Goal: Navigation & Orientation: Find specific page/section

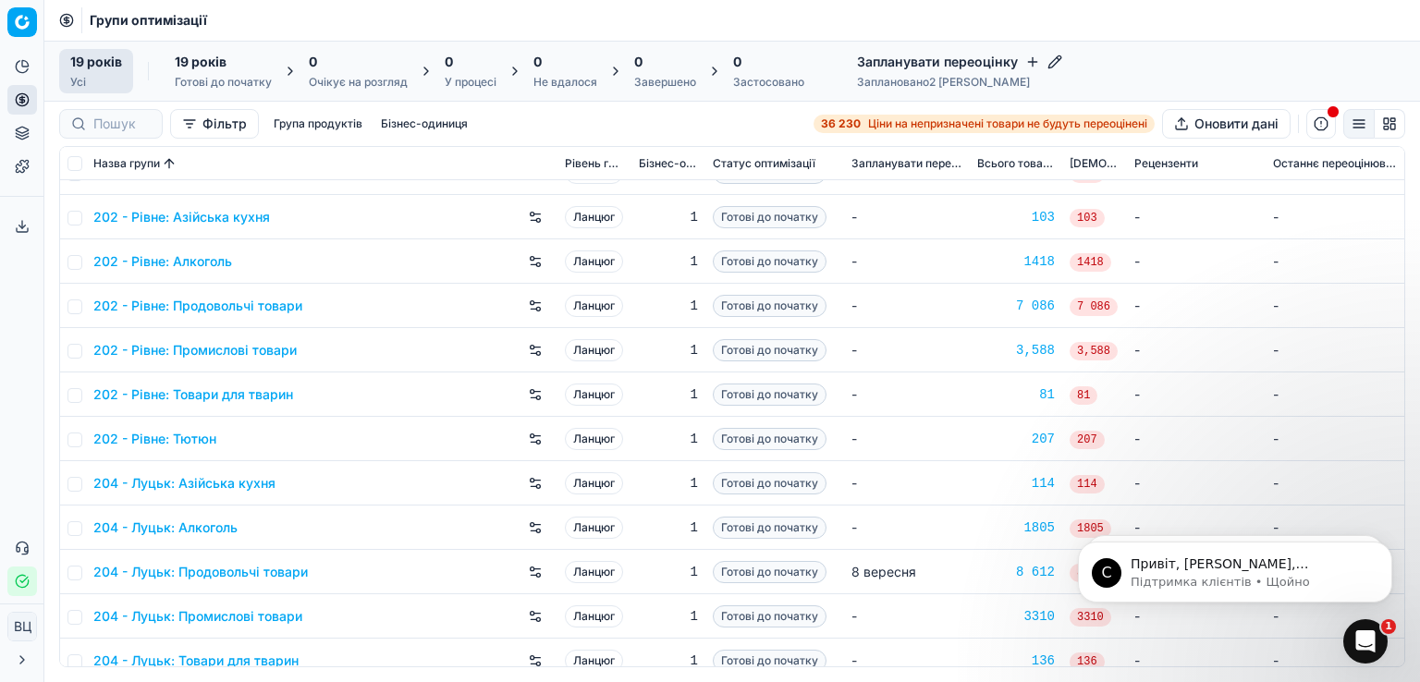
scroll to position [356, 0]
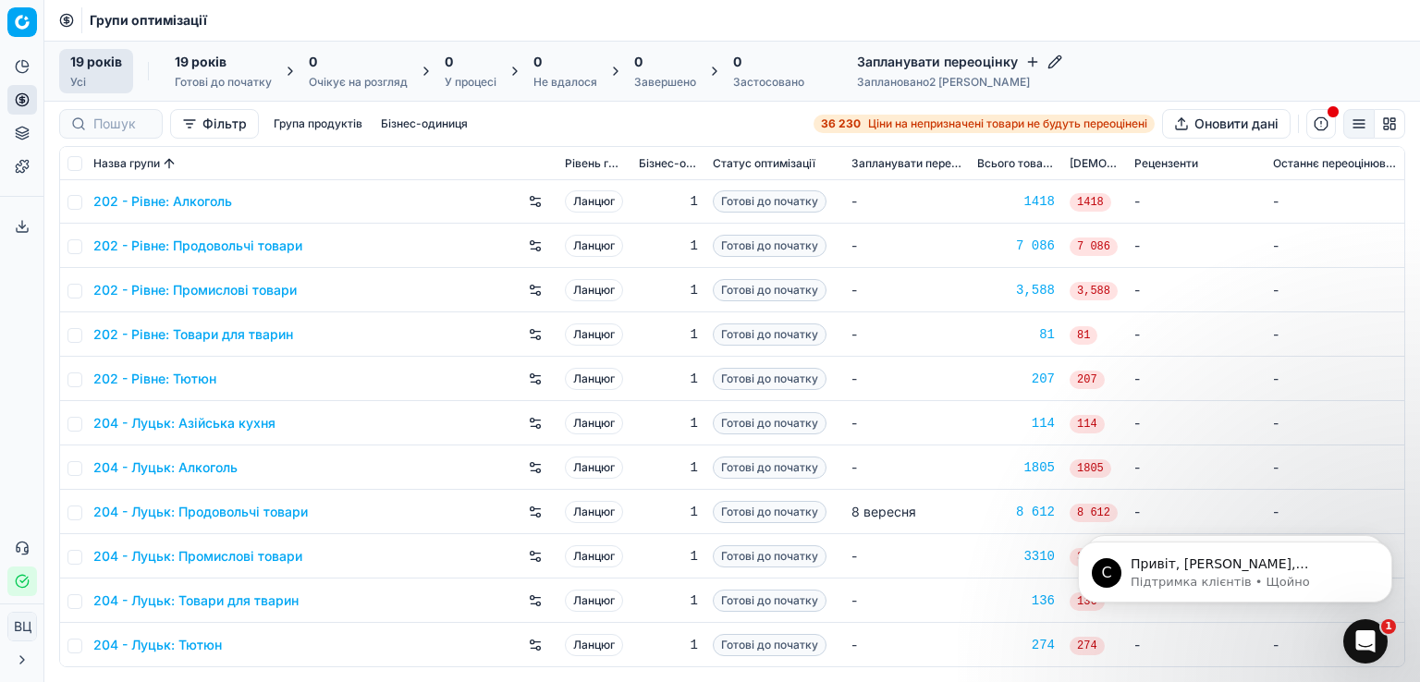
drag, startPoint x: 1397, startPoint y: 326, endPoint x: 20, endPoint y: 8, distance: 1412.8
click at [1352, 503] on div "Стек сповіщень" at bounding box center [1359, 503] width 39 height 39
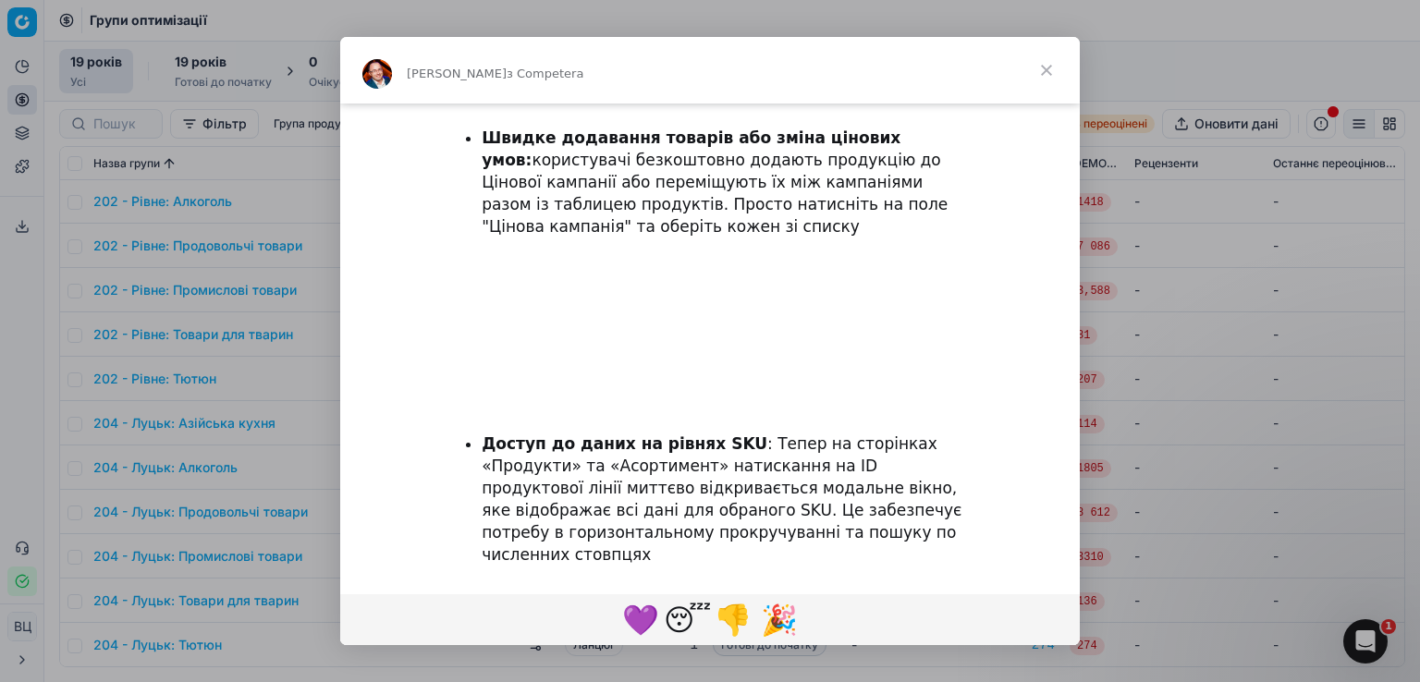
scroll to position [2972, 0]
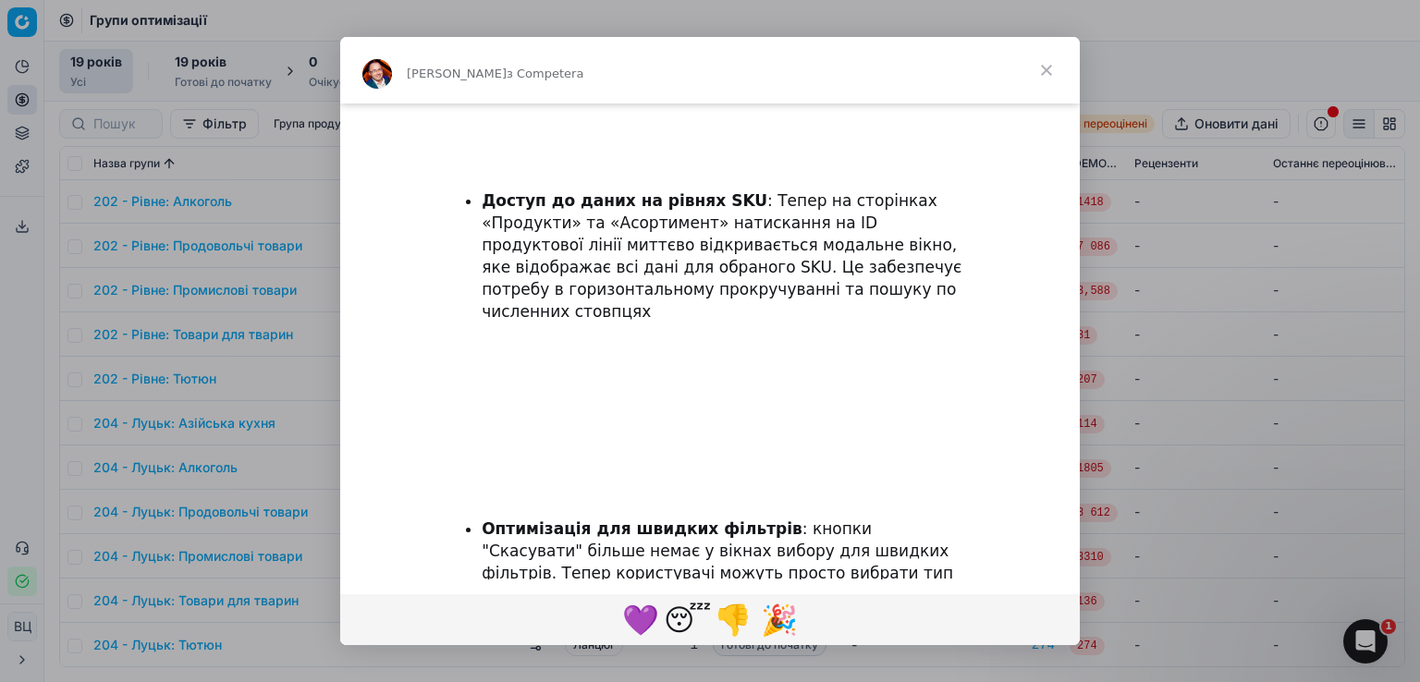
click at [1057, 64] on span "Закрити" at bounding box center [1046, 70] width 67 height 67
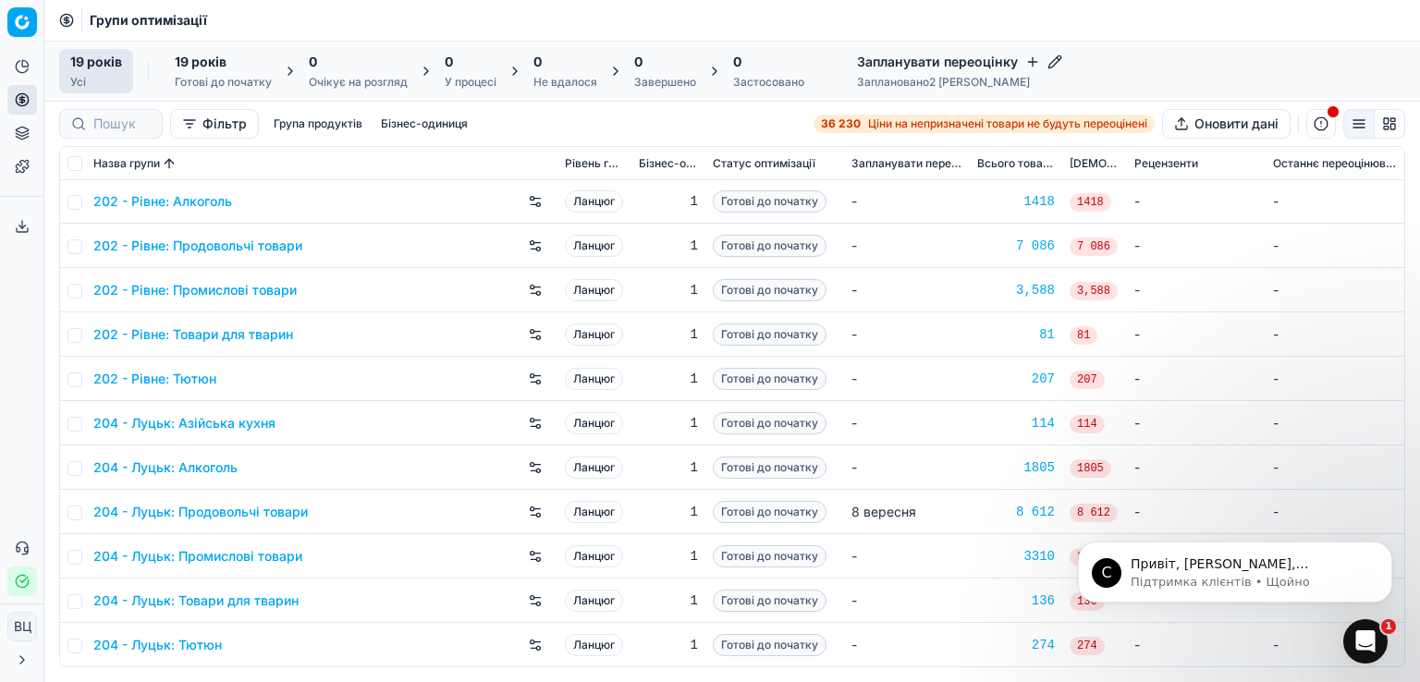
scroll to position [0, 0]
click at [249, 512] on font "204 - Луцьк: Продовольчі товари" at bounding box center [200, 512] width 214 height 16
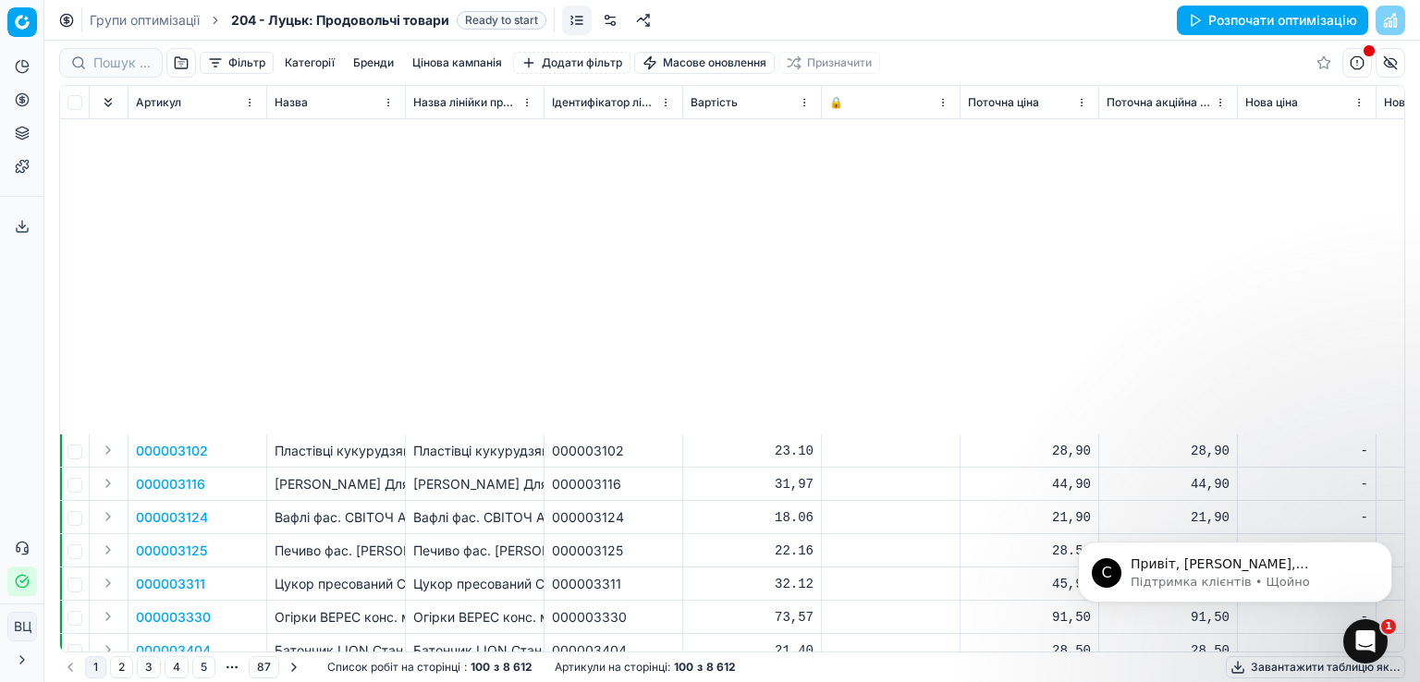
scroll to position [2810, 0]
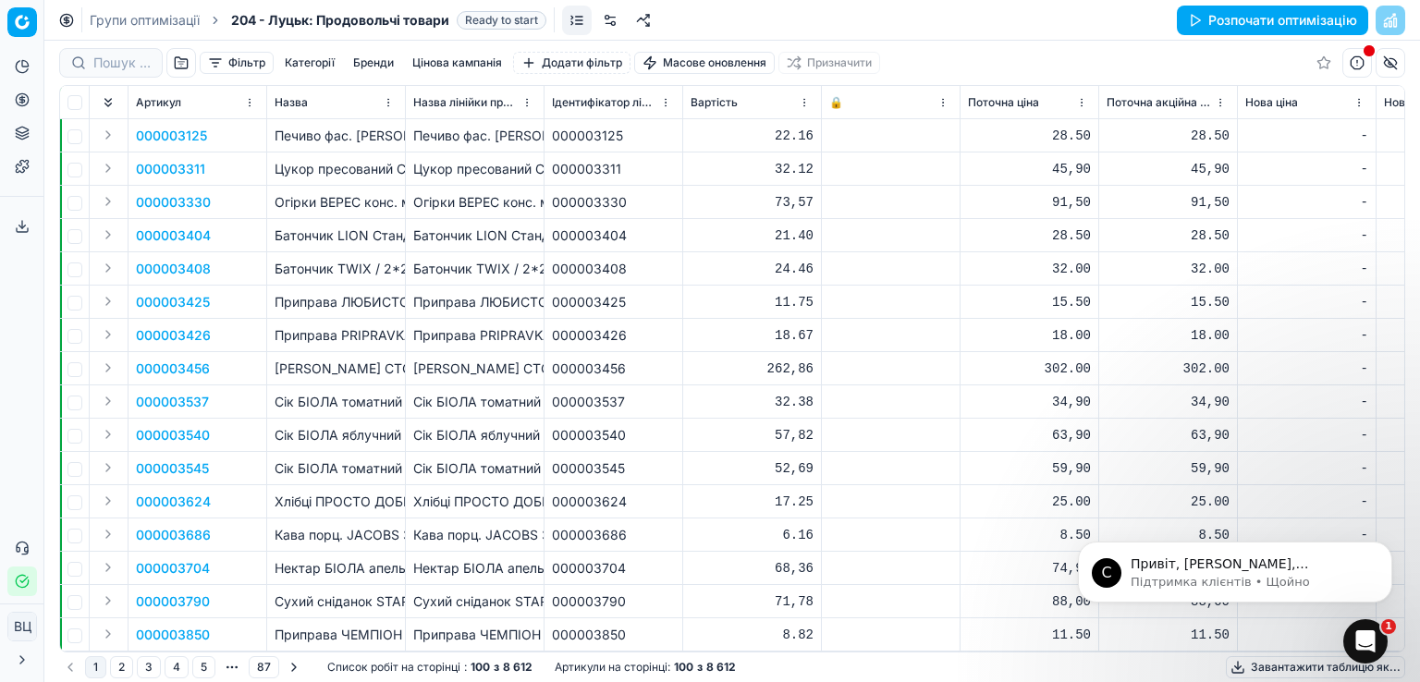
drag, startPoint x: 1402, startPoint y: 569, endPoint x: 1402, endPoint y: 260, distance: 308.8
click at [1402, 503] on html "С Привіт, [PERSON_NAME], звертайся до служби підтримки клієнтів, якщо тобі потр…" at bounding box center [1235, 567] width 370 height 129
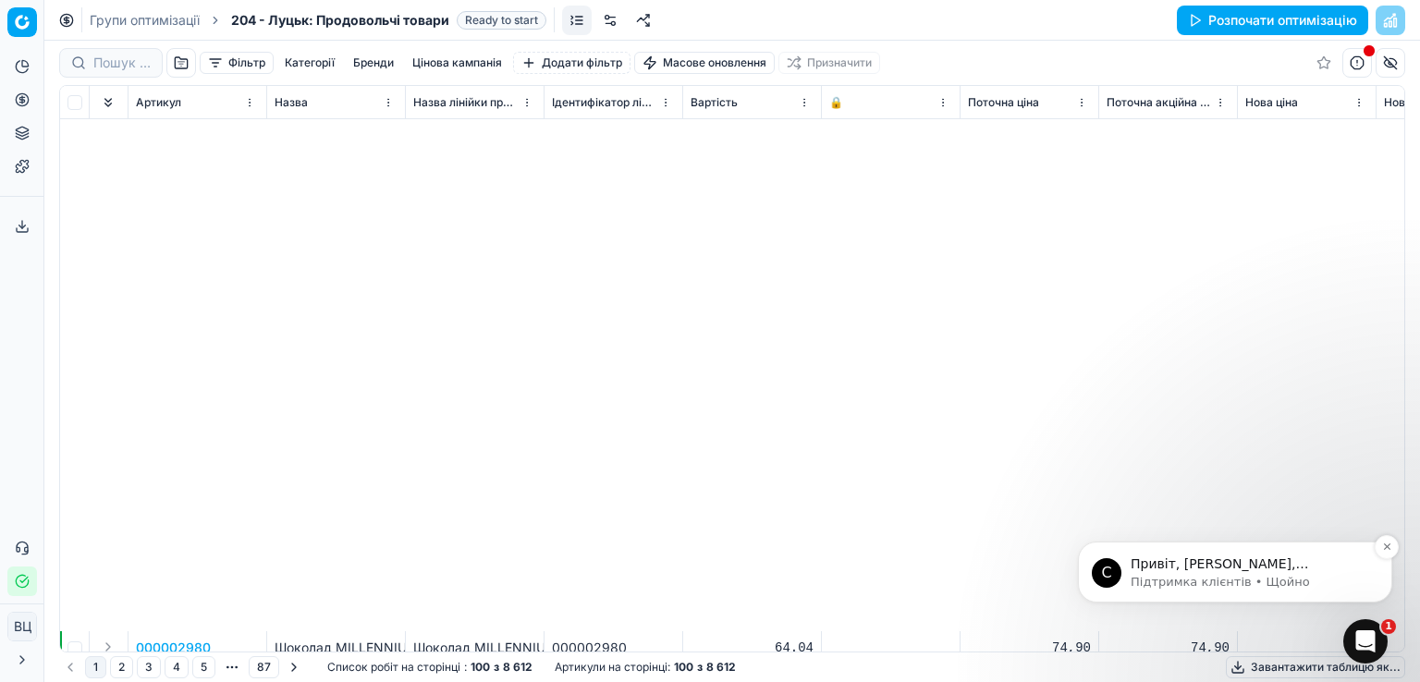
scroll to position [2770, 0]
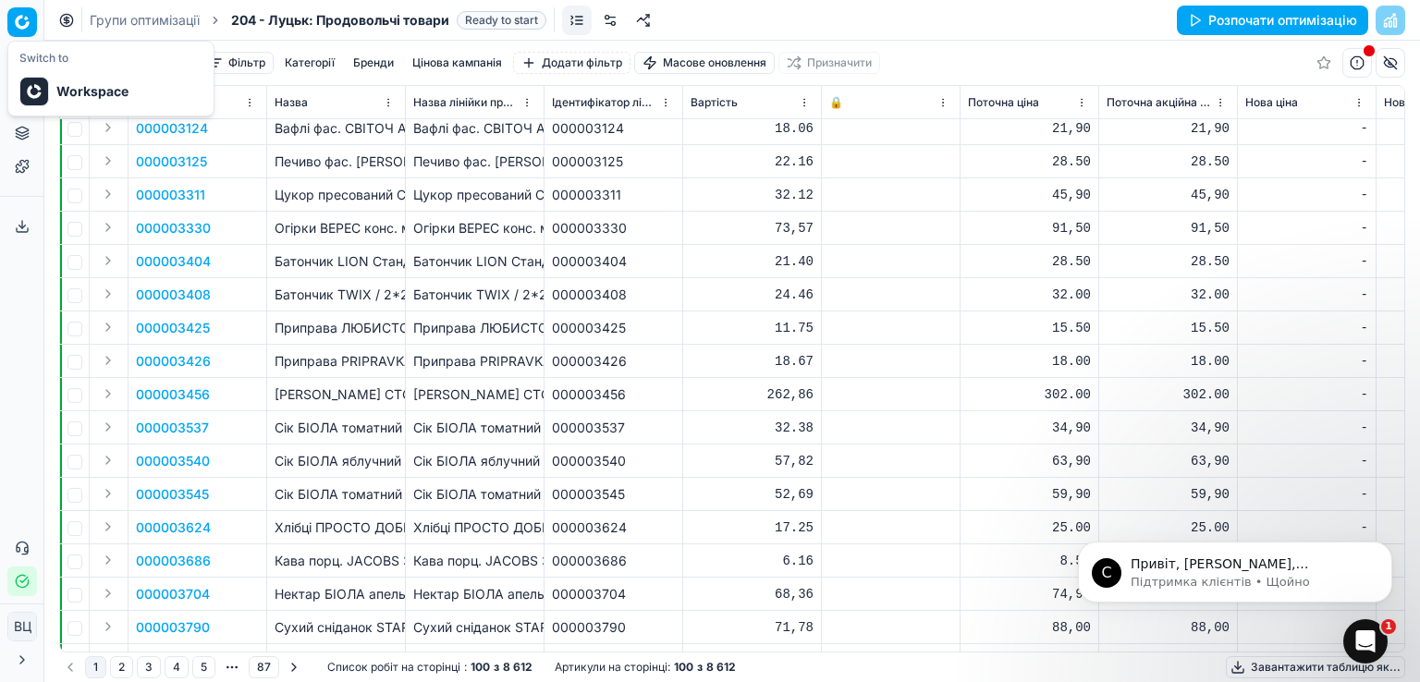
click at [23, 18] on html "Исходный текст Оцените этот перевод Ваш отзыв поможет нам улучшить Google Перев…" at bounding box center [710, 341] width 1420 height 682
click at [137, 14] on html "Исходный текст Оцените этот перевод Ваш отзыв поможет нам улучшить Google Перев…" at bounding box center [710, 341] width 1420 height 682
click at [118, 8] on div "Групи оптимізації 204 - Луцьк: Продовольчі товари Ready to start Розпочати опти…" at bounding box center [732, 20] width 1376 height 41
click at [120, 23] on font "Групи оптимізації" at bounding box center [145, 20] width 110 height 16
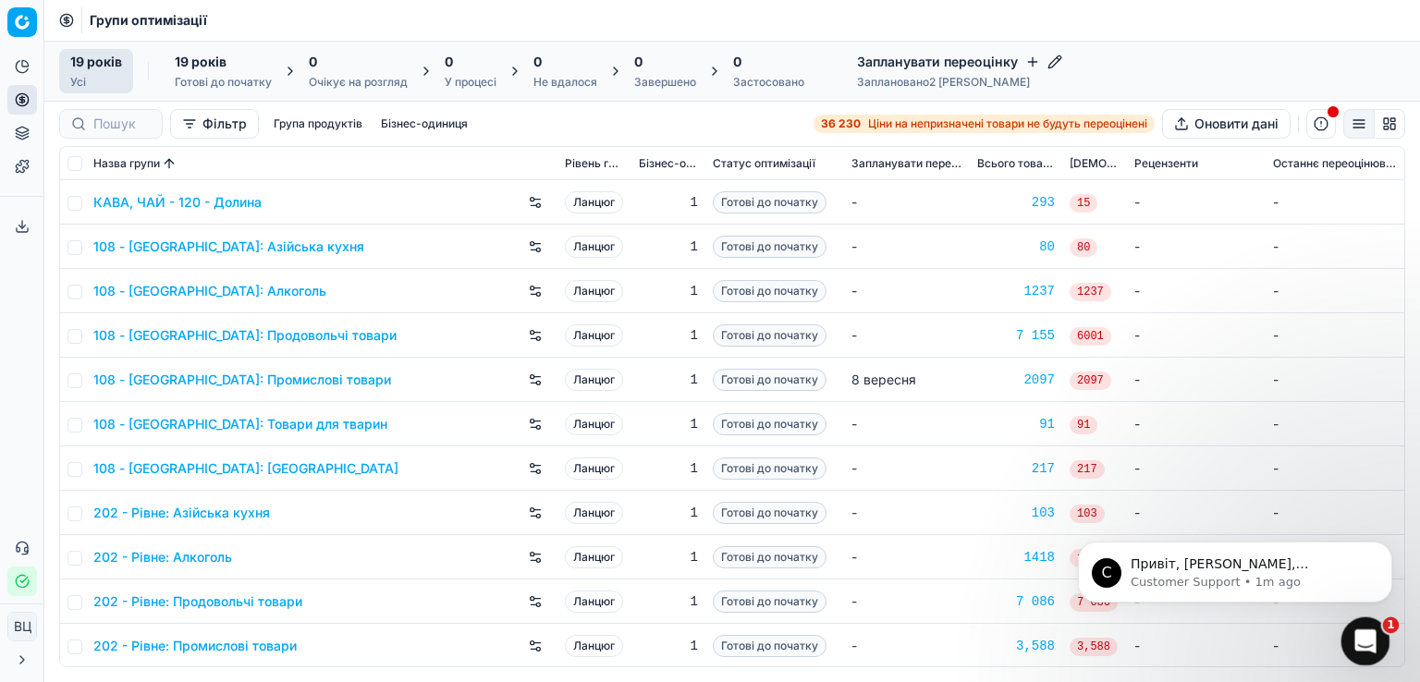
click at [1357, 639] on icon "Відкрити Intercom Messenger" at bounding box center [1363, 639] width 31 height 31
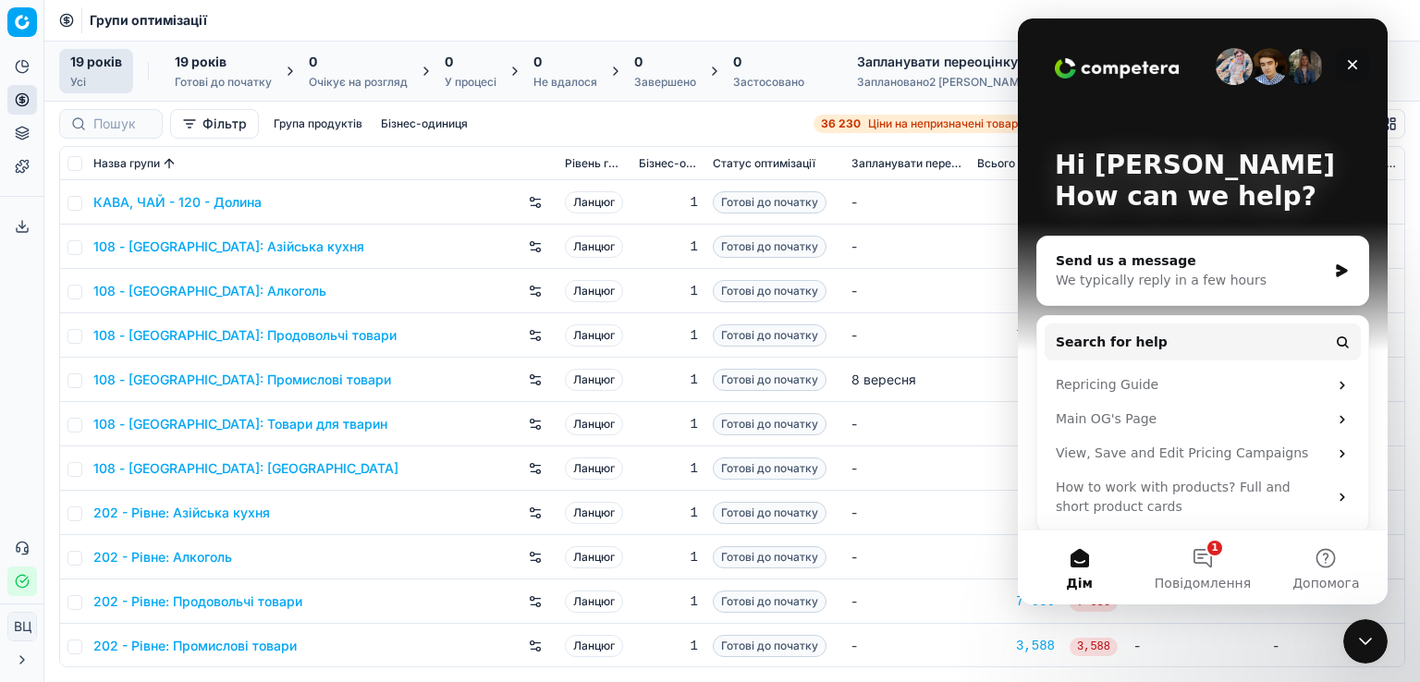
click at [1346, 59] on icon "Close" at bounding box center [1352, 64] width 15 height 15
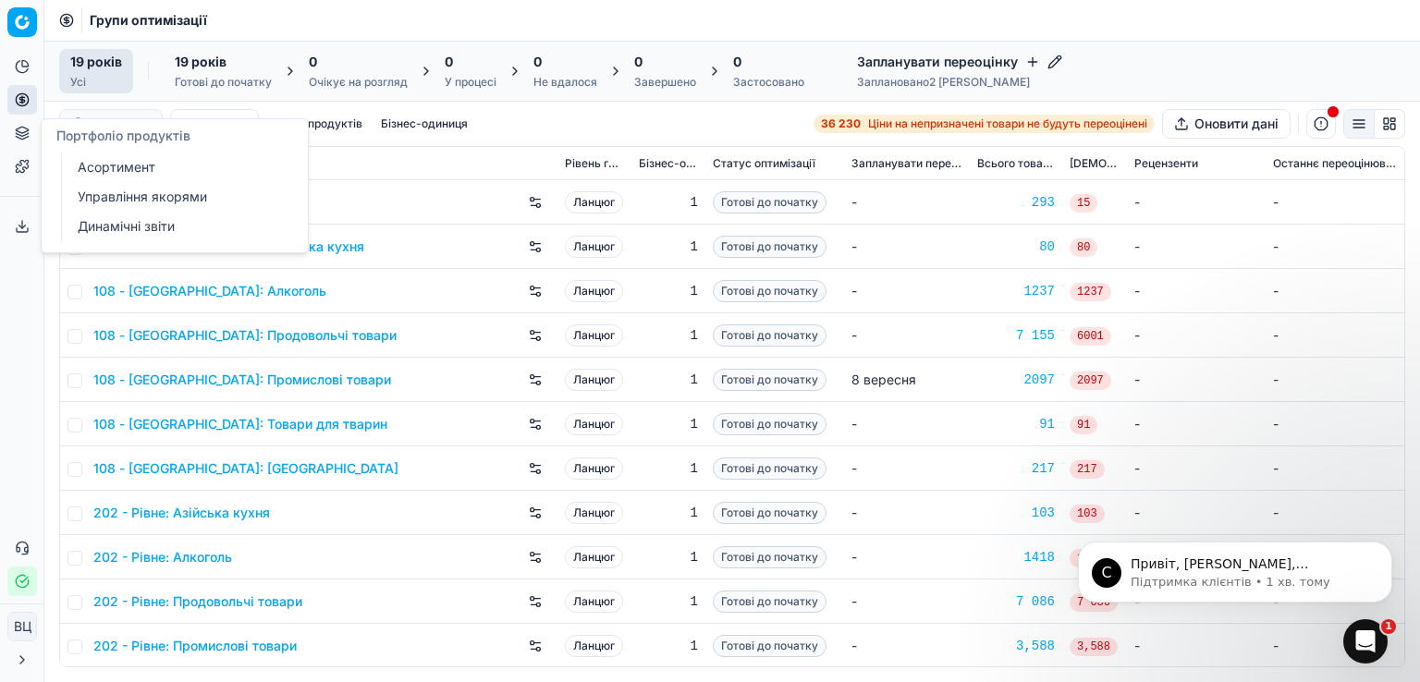
click at [26, 134] on icon at bounding box center [22, 134] width 12 height 3
click at [104, 167] on font "Асортимент" at bounding box center [117, 167] width 78 height 16
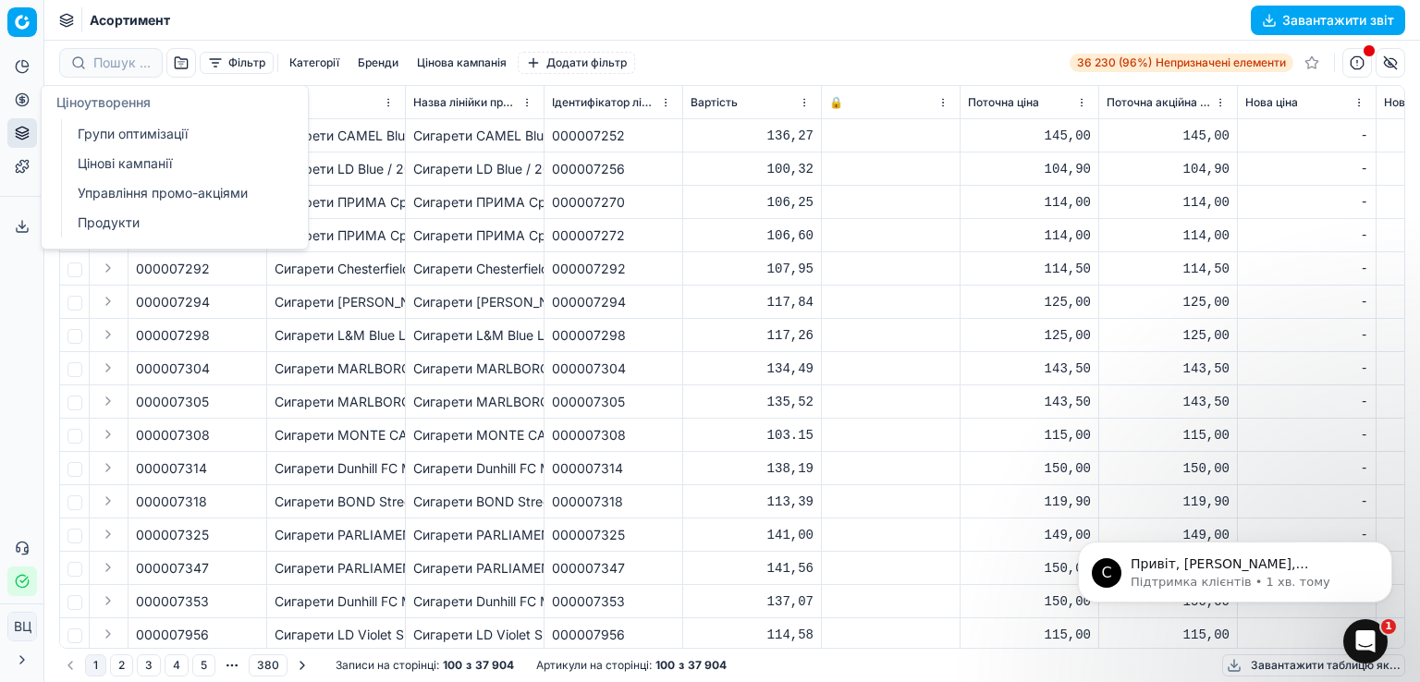
click at [17, 101] on icon at bounding box center [22, 99] width 15 height 15
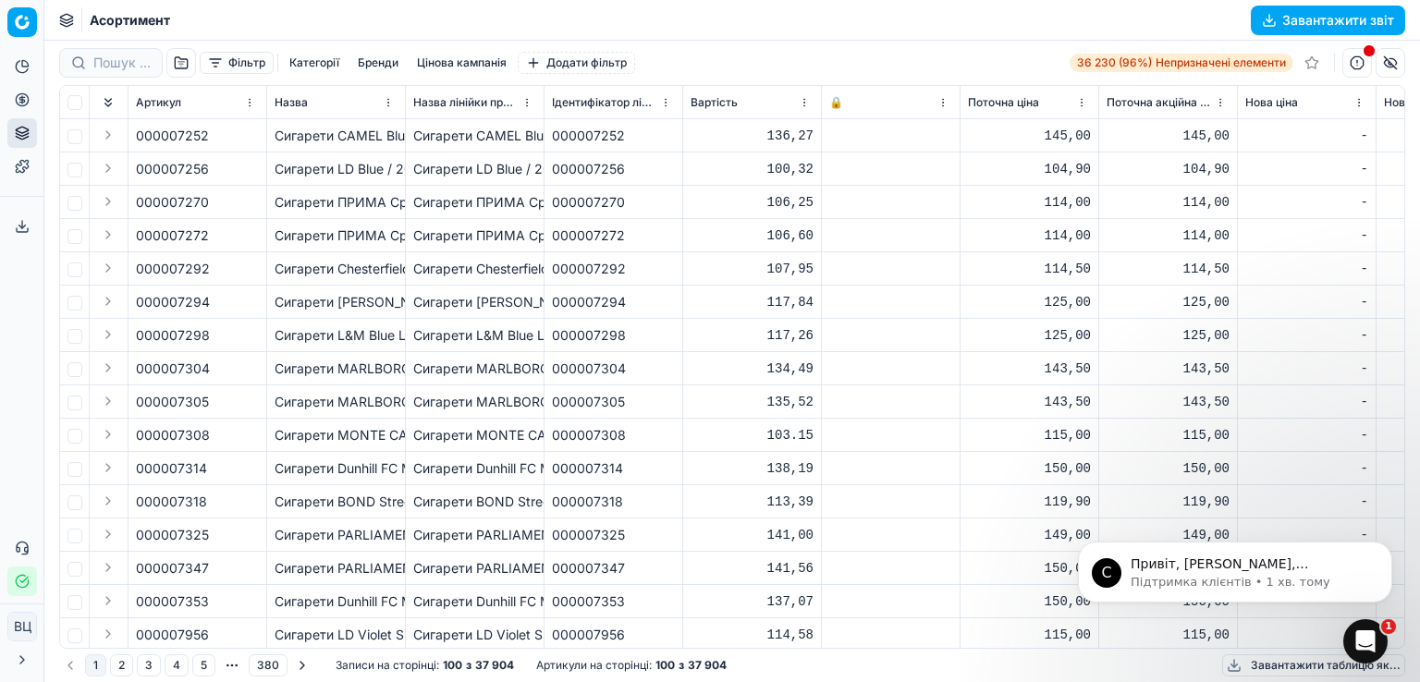
click at [325, 19] on div "Асортимент Завантажити звіт" at bounding box center [732, 20] width 1376 height 41
click at [1385, 548] on icon "Відхилити сповіщення" at bounding box center [1386, 547] width 6 height 6
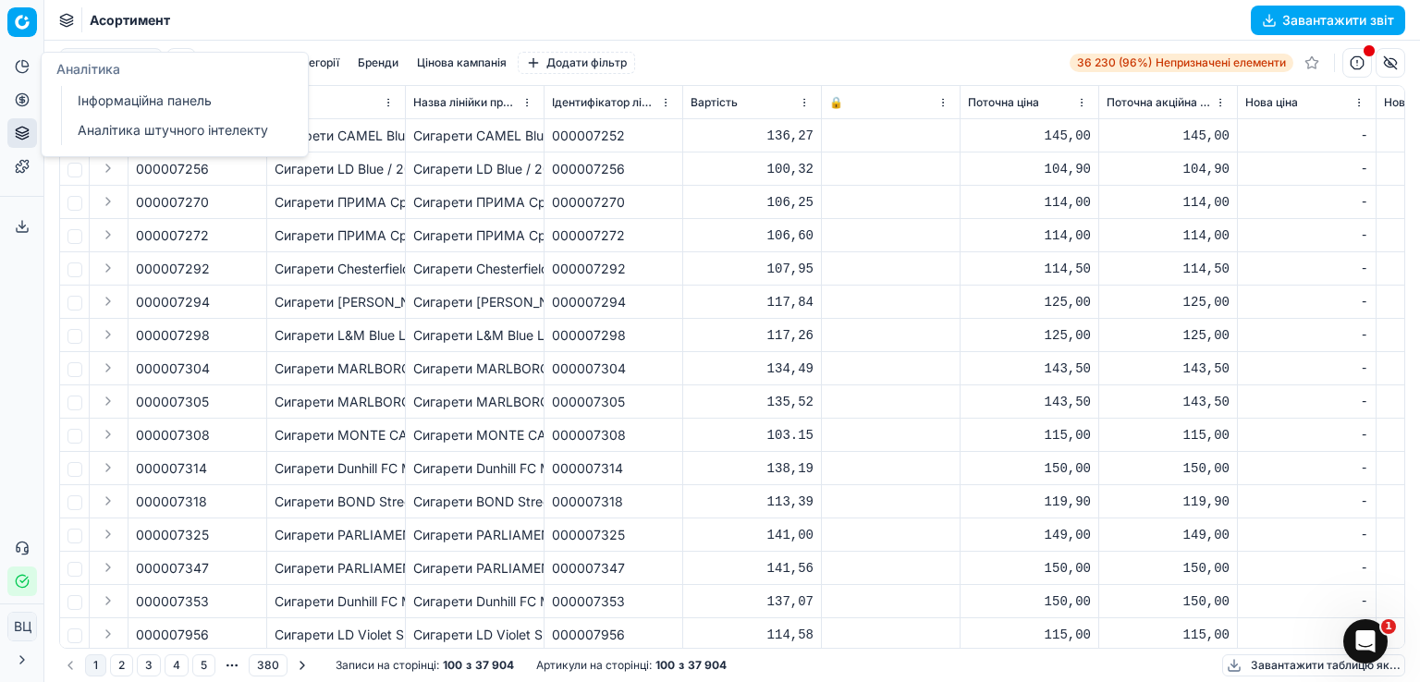
click at [19, 60] on icon at bounding box center [22, 66] width 15 height 15
click at [63, 24] on icon at bounding box center [66, 24] width 12 height 3
click at [129, 111] on link "Інформаційна панель" at bounding box center [177, 101] width 215 height 26
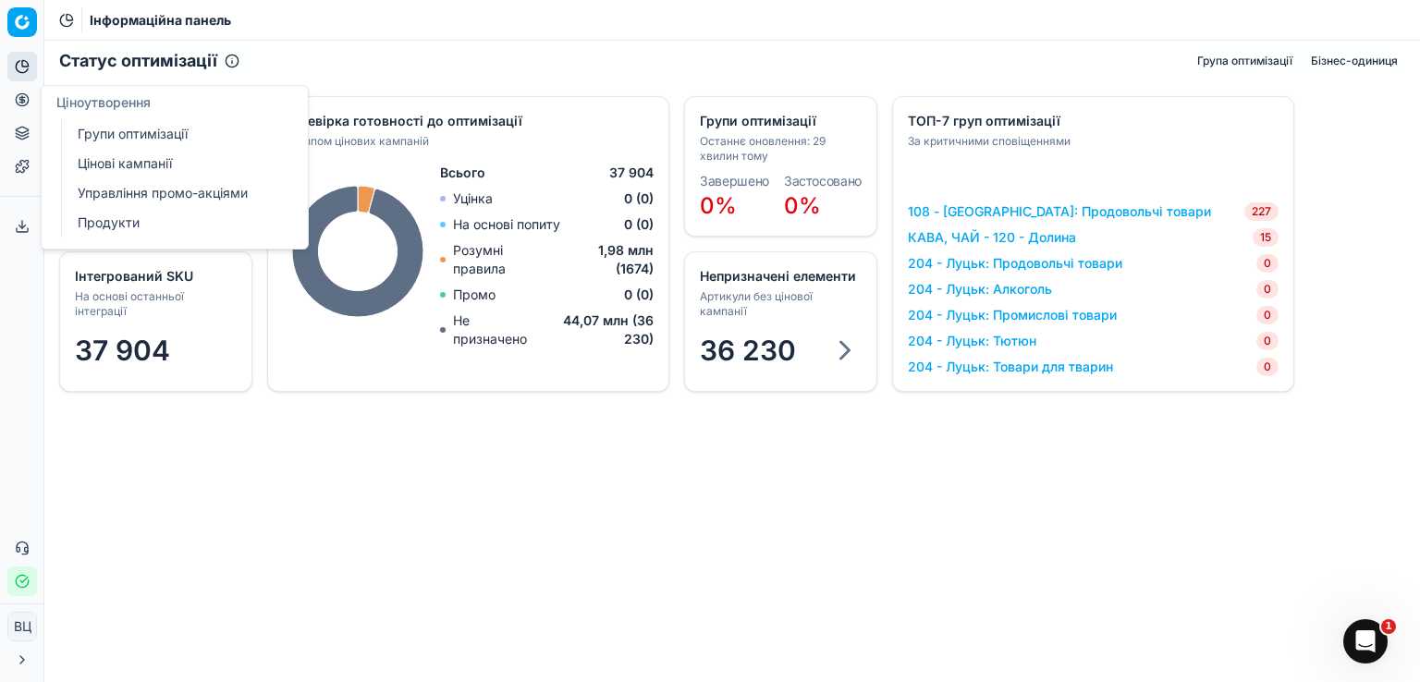
click at [97, 144] on link "Групи оптимізації" at bounding box center [177, 134] width 215 height 26
